Goal: Complete application form: Complete application form

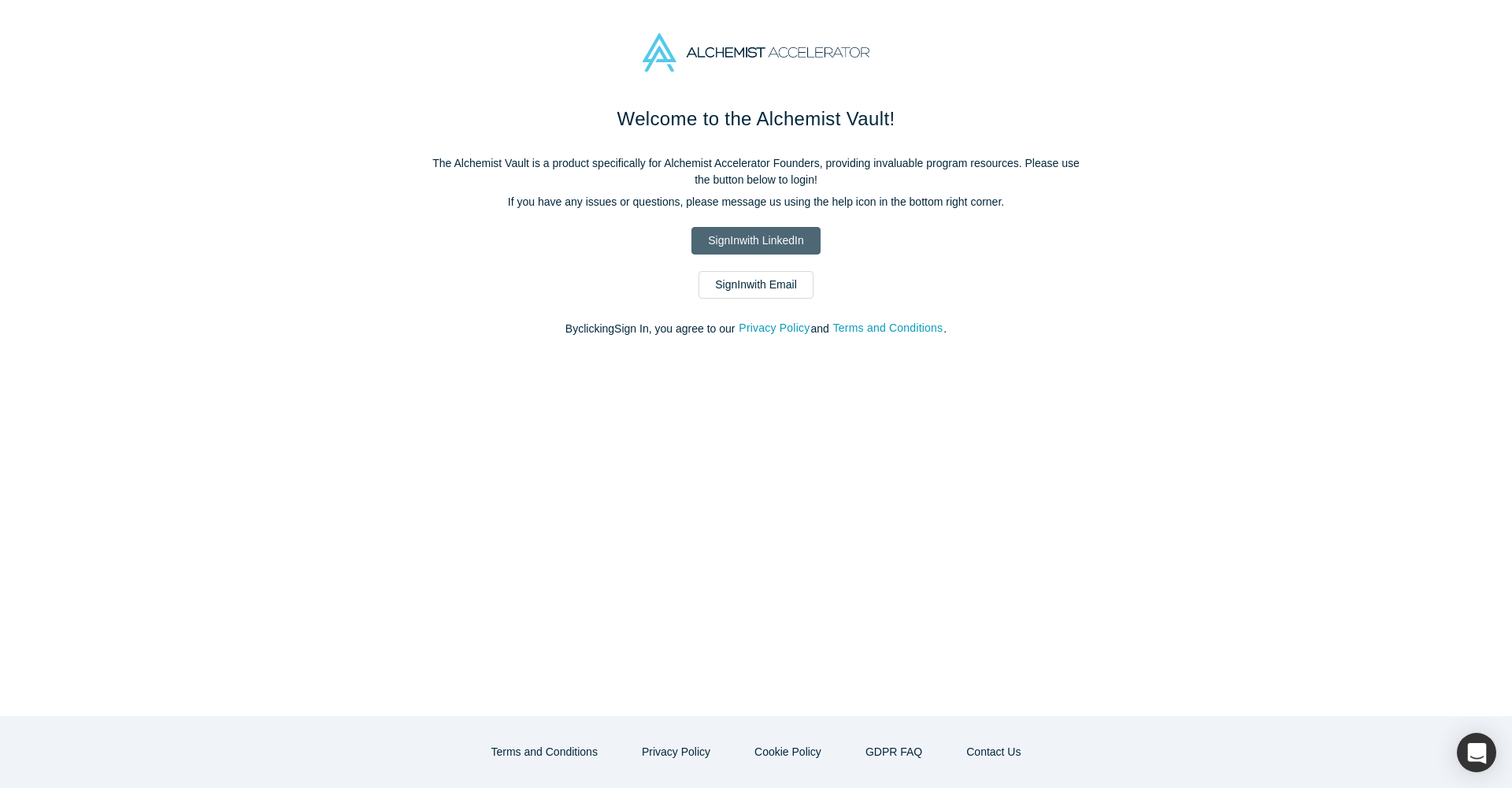
click at [756, 242] on link "Sign In with LinkedIn" at bounding box center [756, 241] width 129 height 28
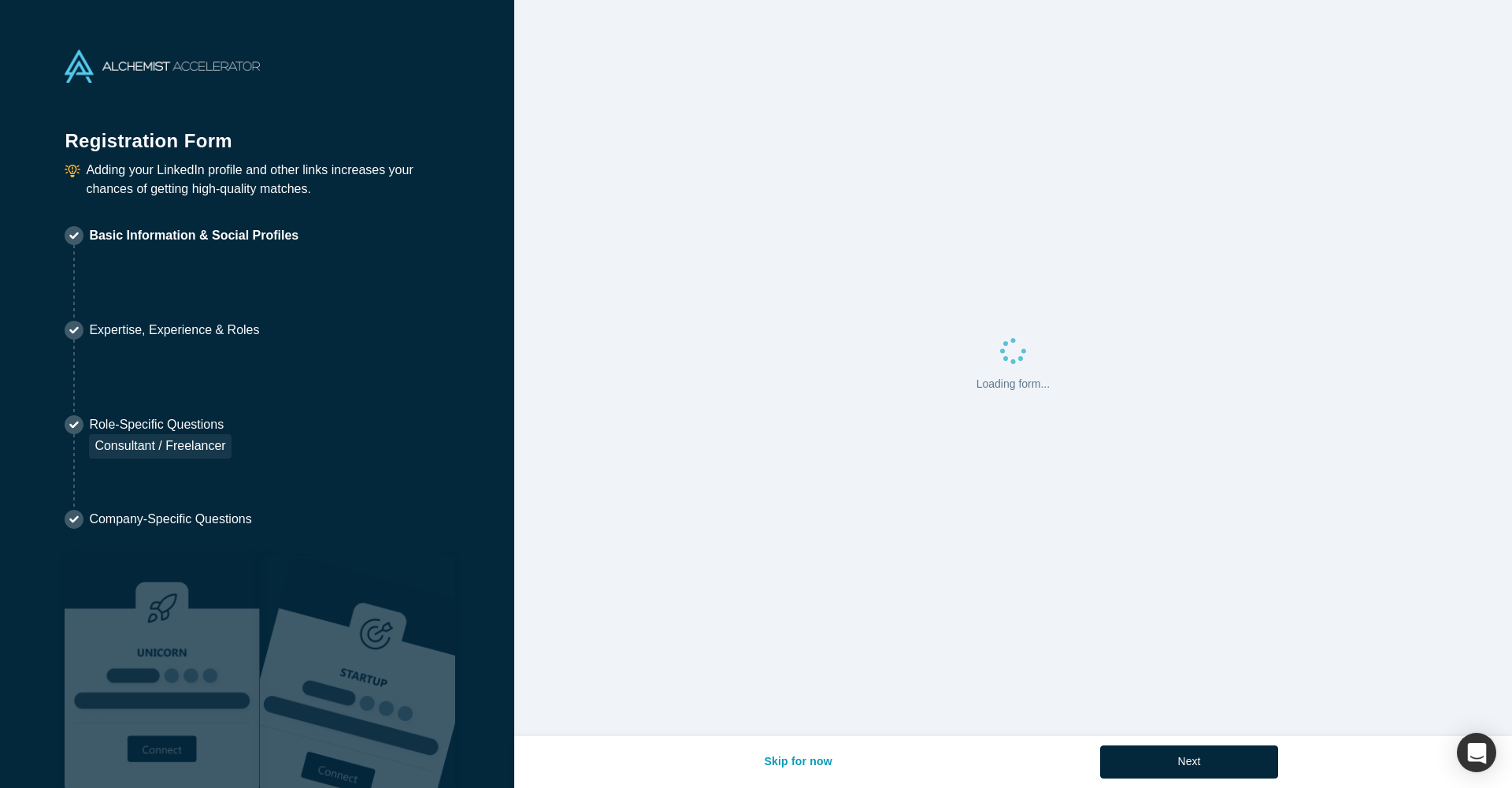
select select "US"
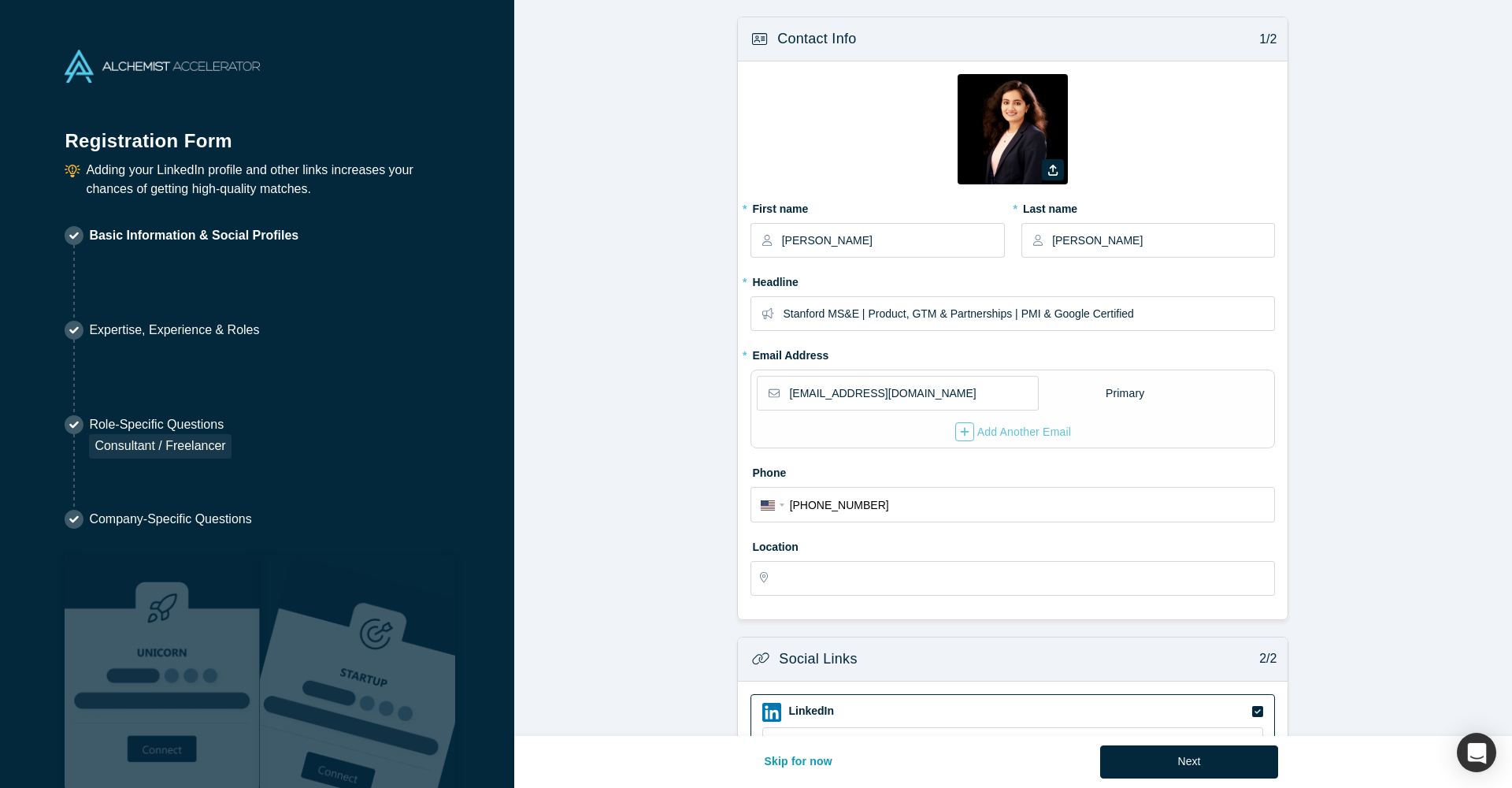
type input "[GEOGRAPHIC_DATA], [GEOGRAPHIC_DATA], [GEOGRAPHIC_DATA]"
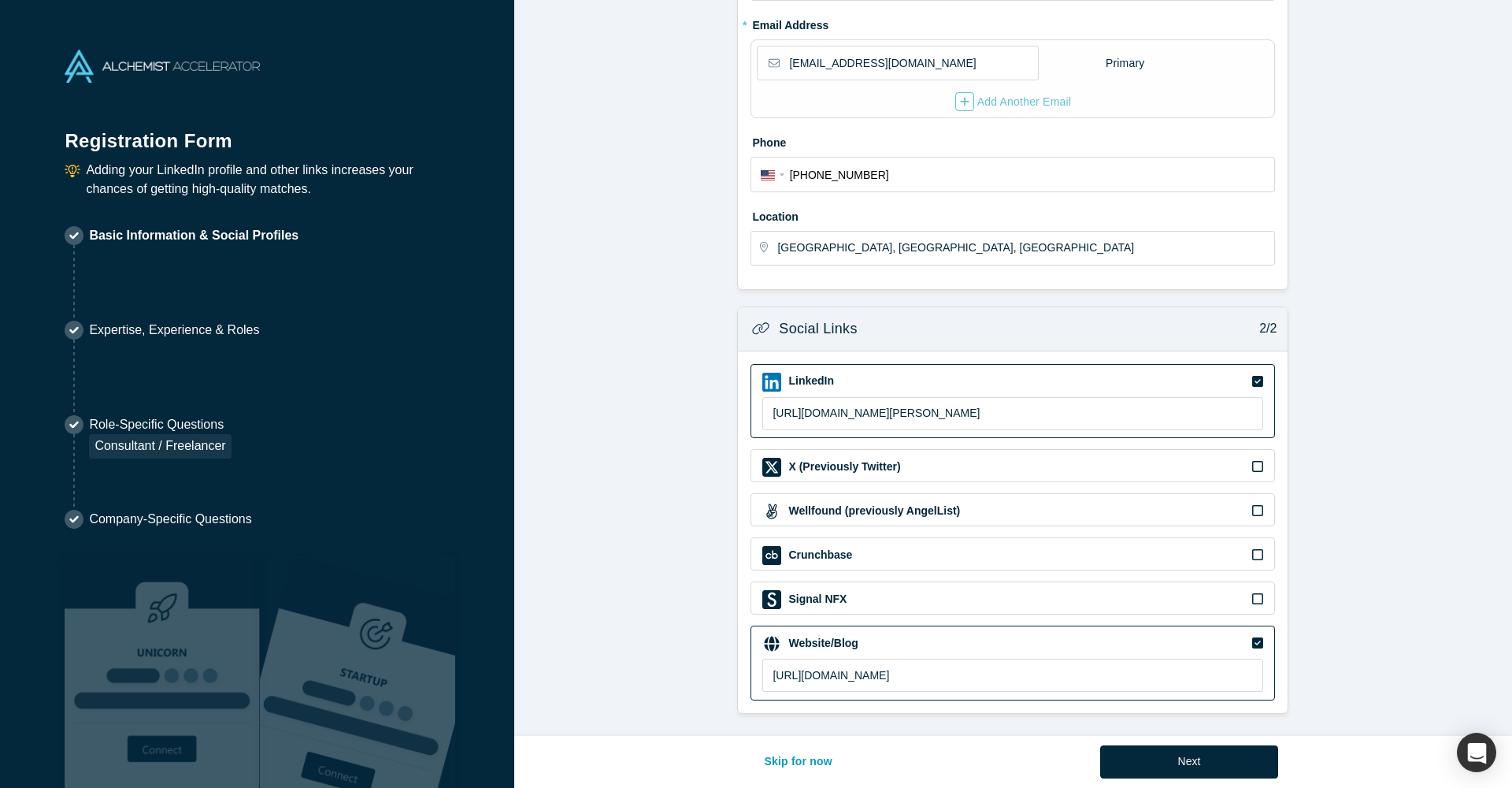
scroll to position [329, 0]
click at [1151, 771] on button "Next" at bounding box center [1189, 761] width 178 height 33
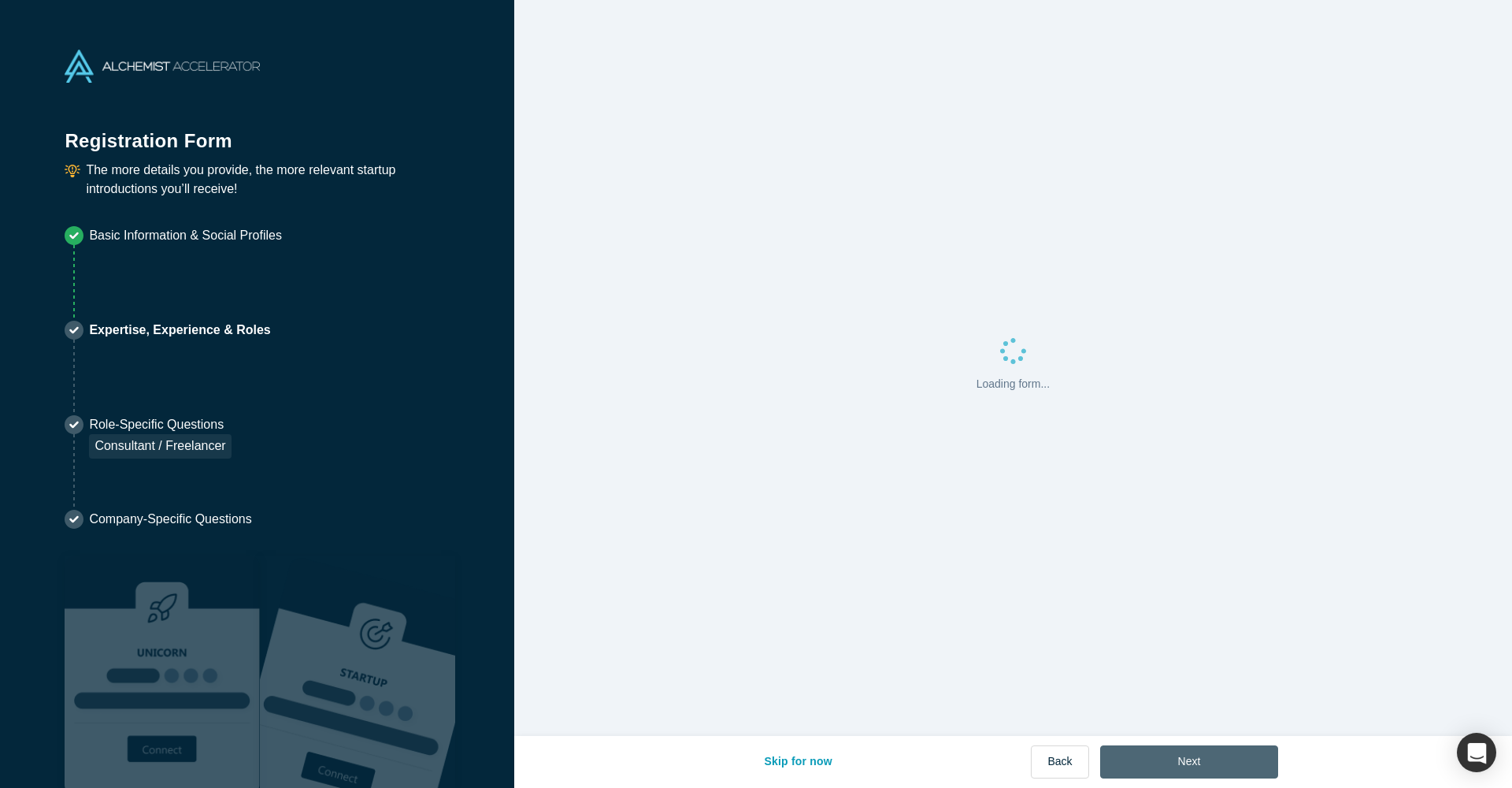
scroll to position [0, 0]
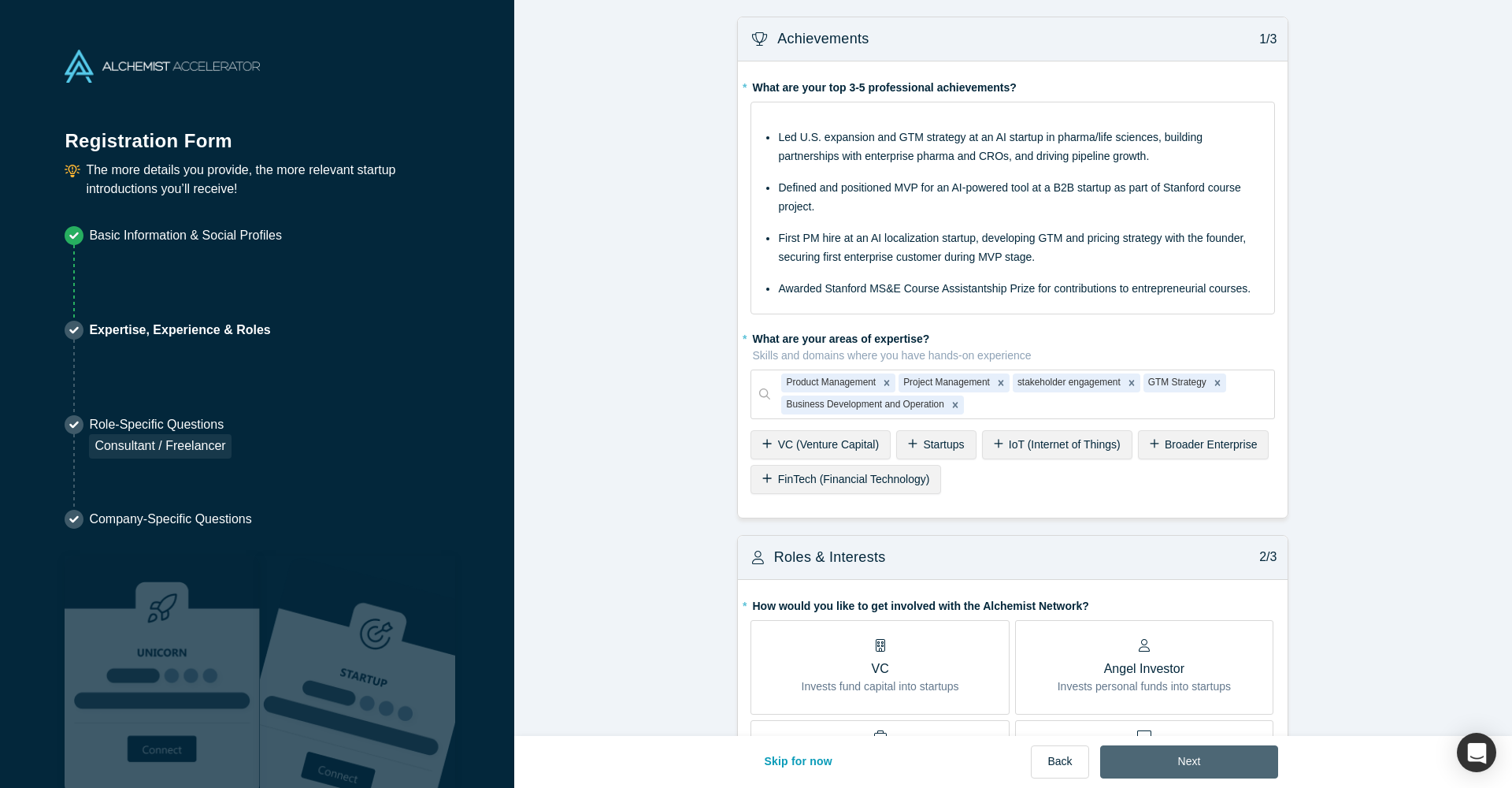
click at [1151, 771] on button "Next" at bounding box center [1189, 761] width 178 height 33
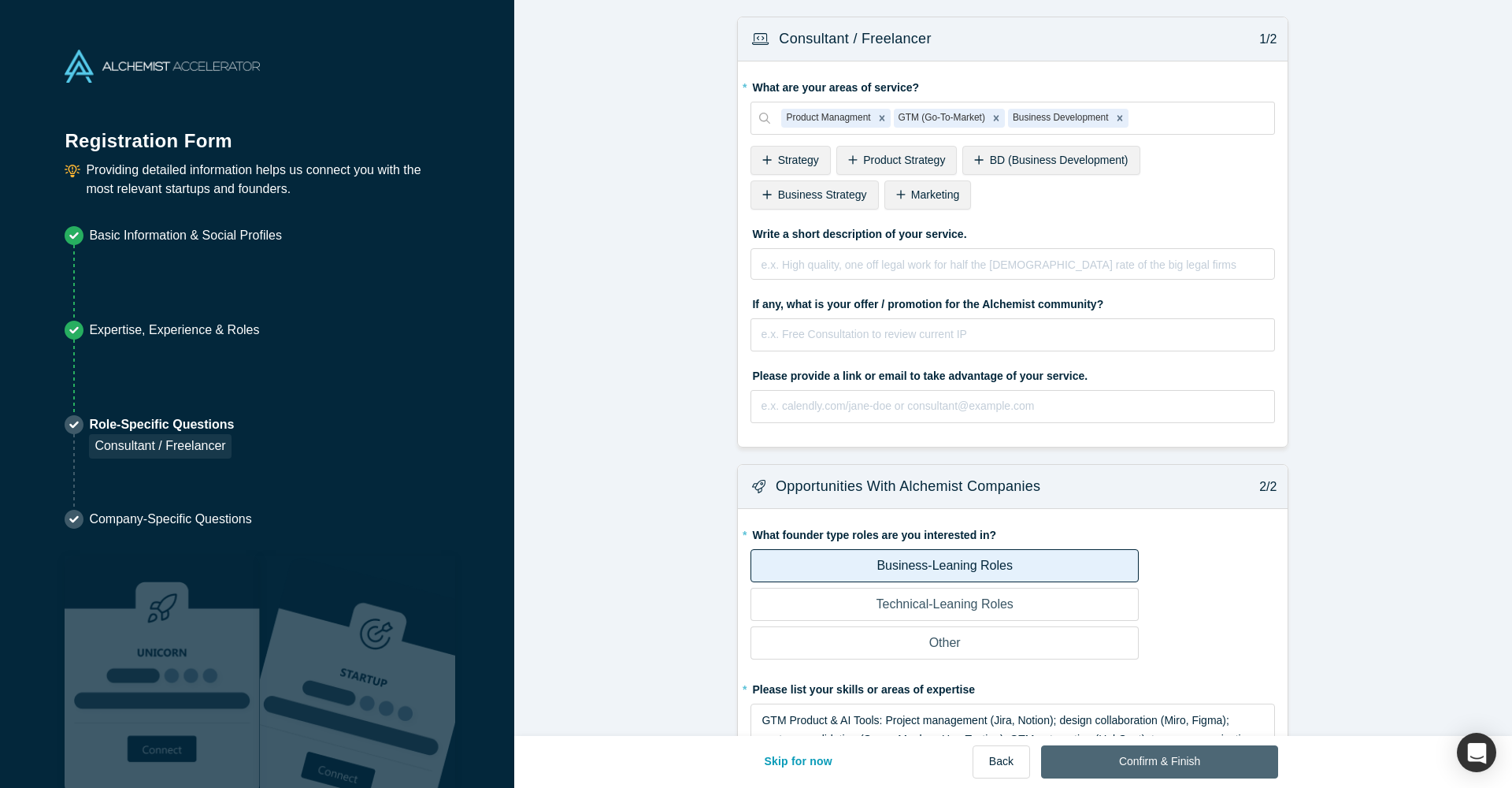
click at [1151, 771] on button "Confirm & Finish" at bounding box center [1158, 761] width 237 height 33
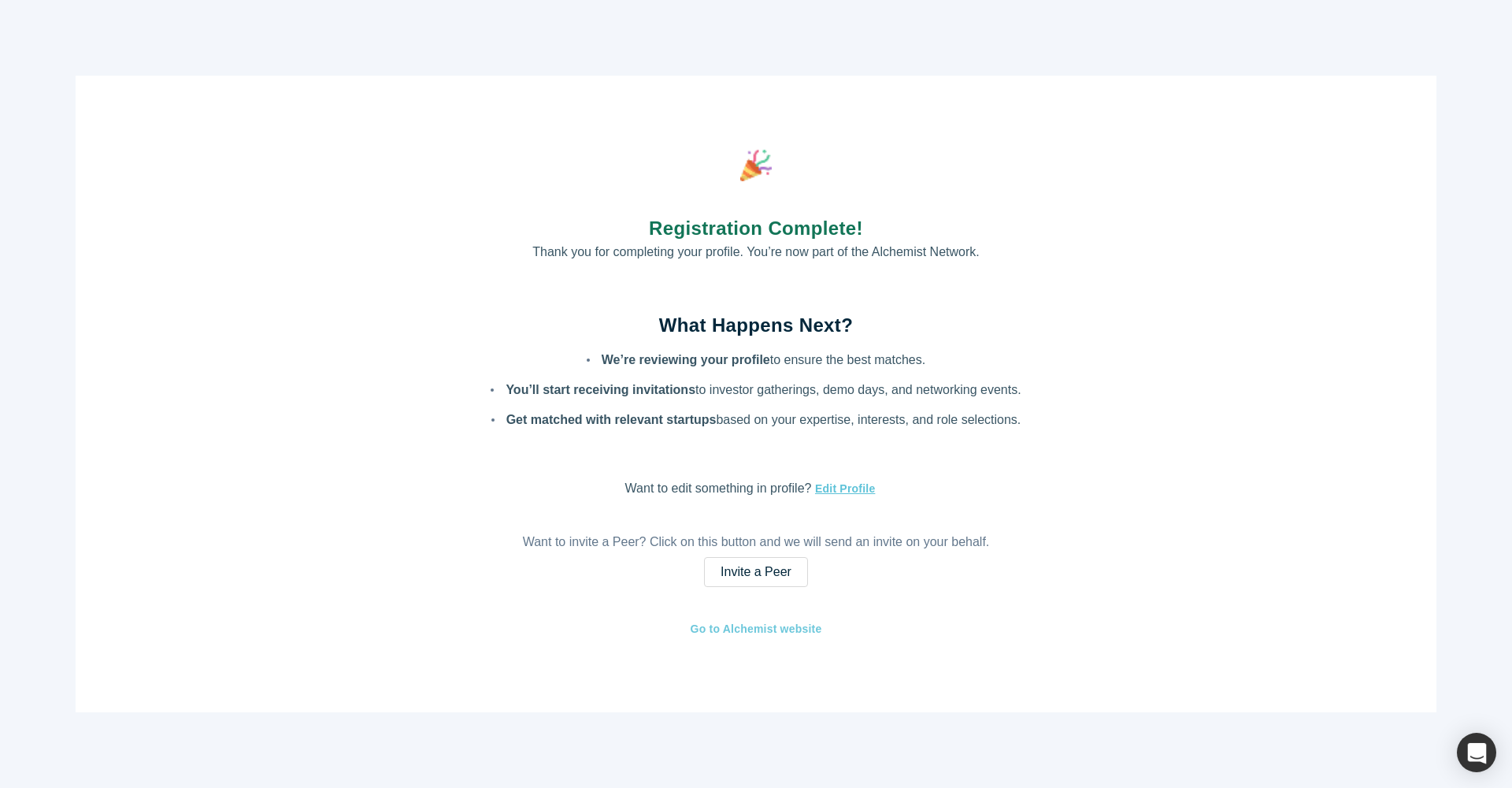
click at [768, 632] on link "Go to Alchemist website" at bounding box center [756, 628] width 133 height 18
